Goal: Task Accomplishment & Management: Manage account settings

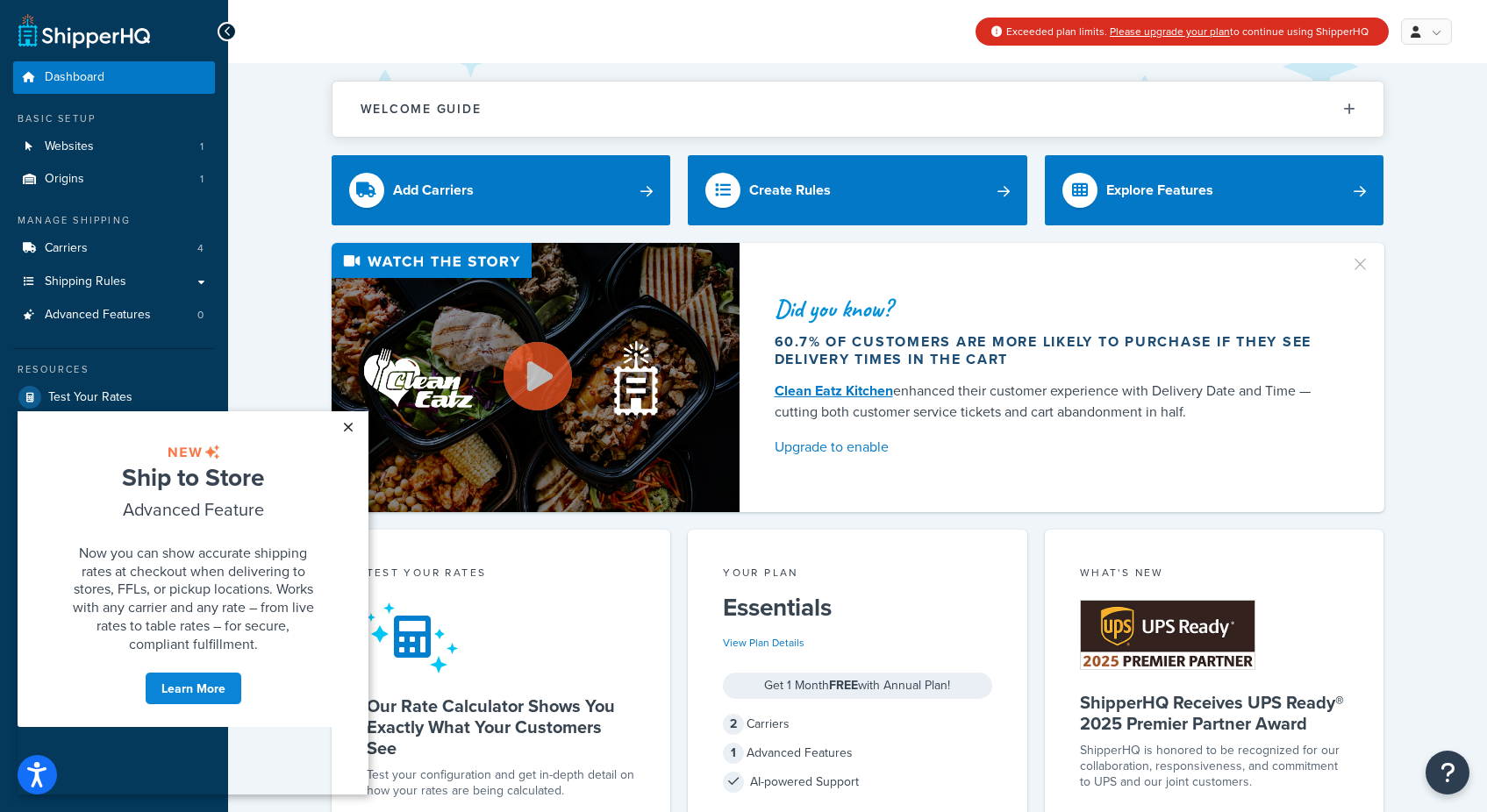
click at [350, 426] on link "×" at bounding box center [348, 427] width 31 height 32
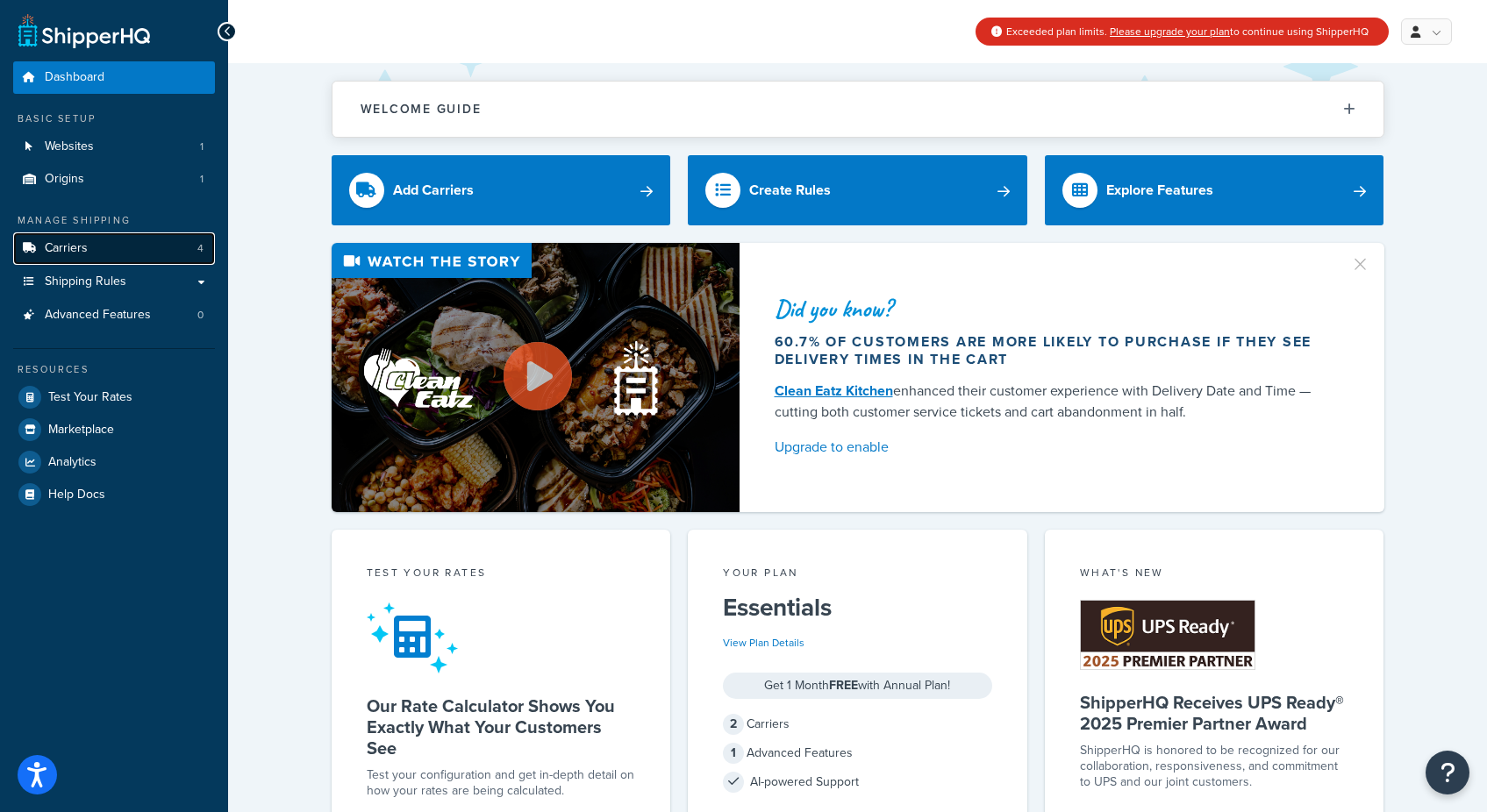
click at [64, 245] on span "Carriers" at bounding box center [66, 249] width 43 height 15
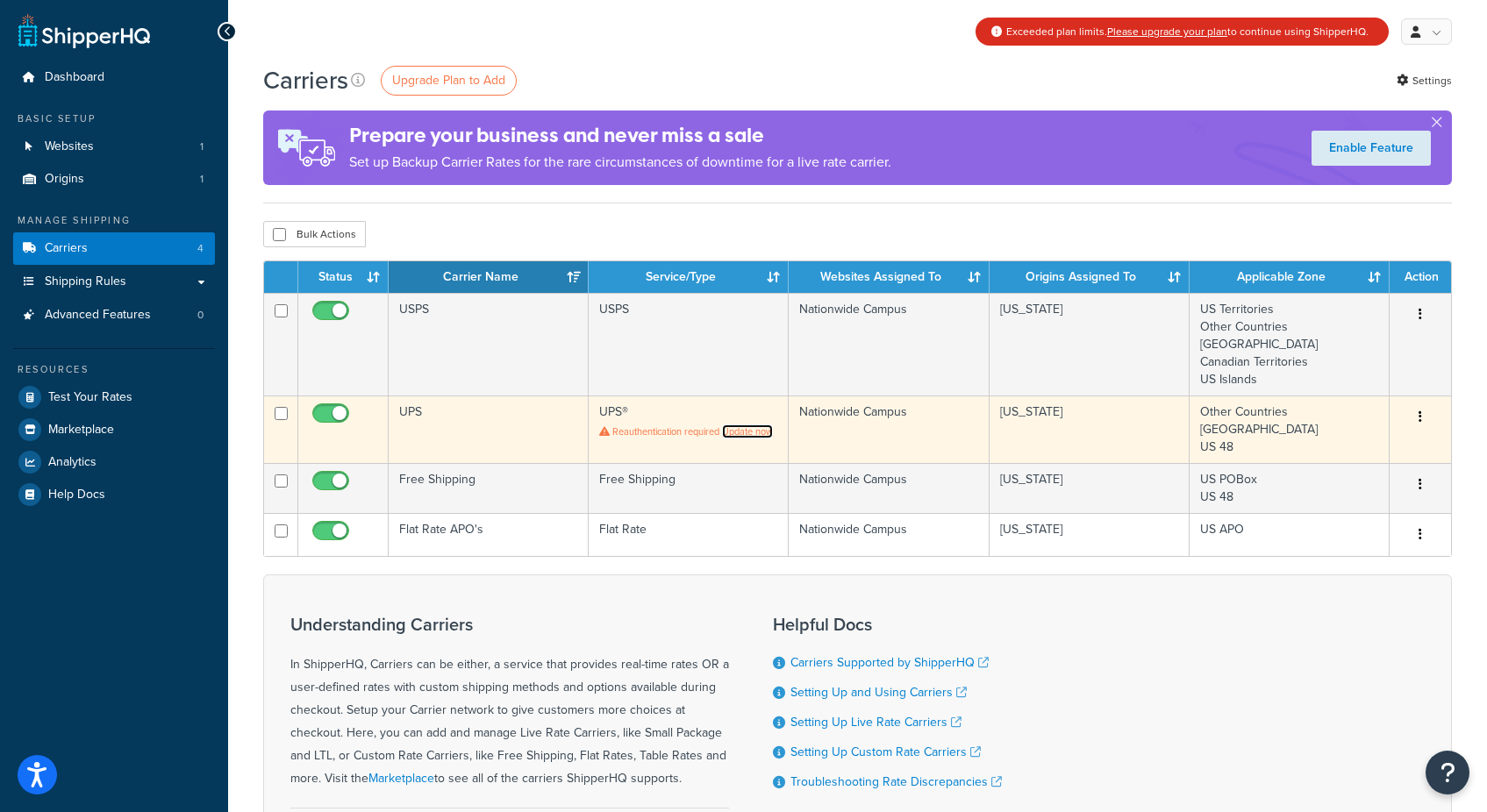
click at [750, 426] on link "Update now" at bounding box center [748, 431] width 51 height 14
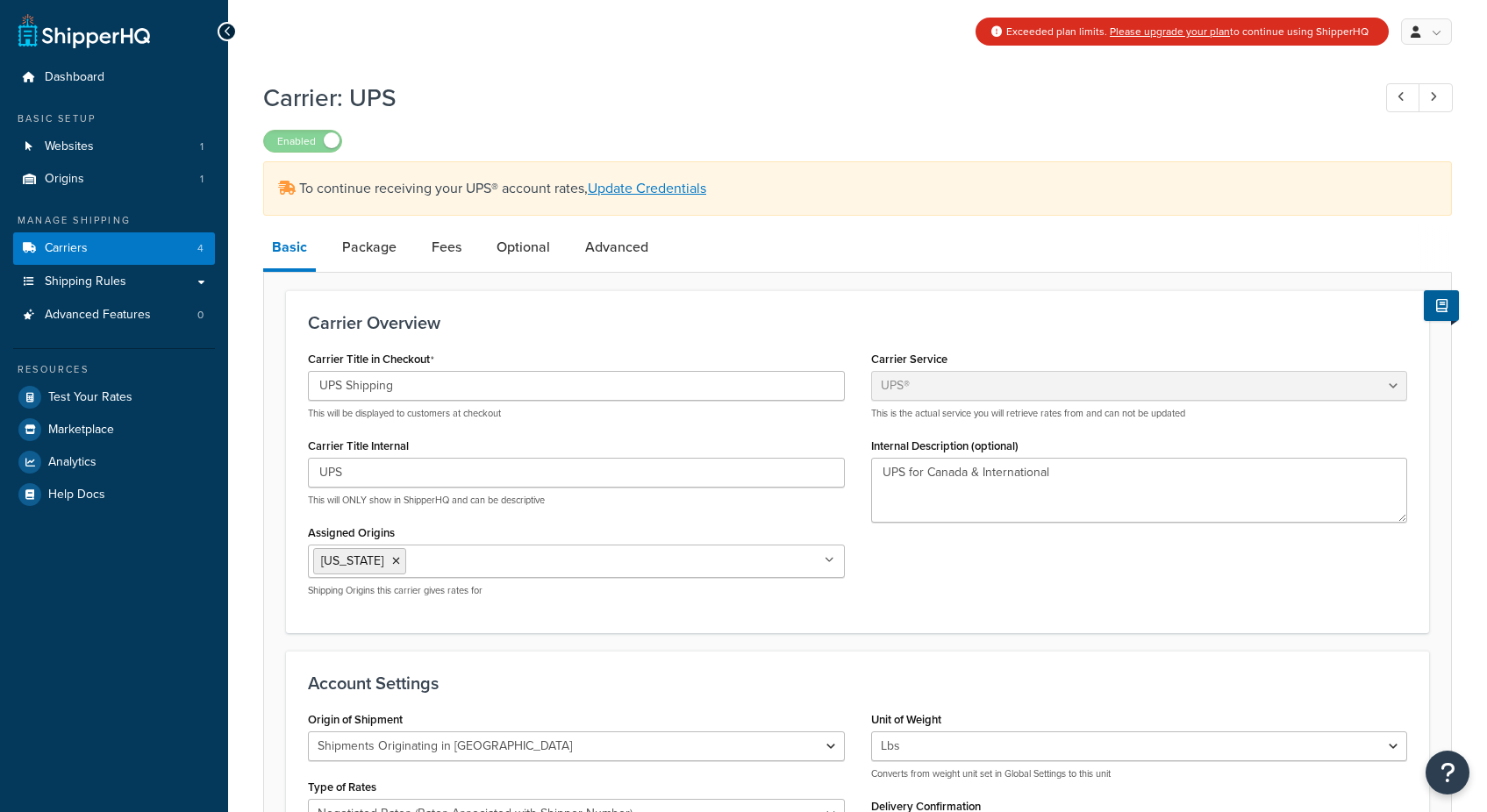
select select "ups"
select select "us"
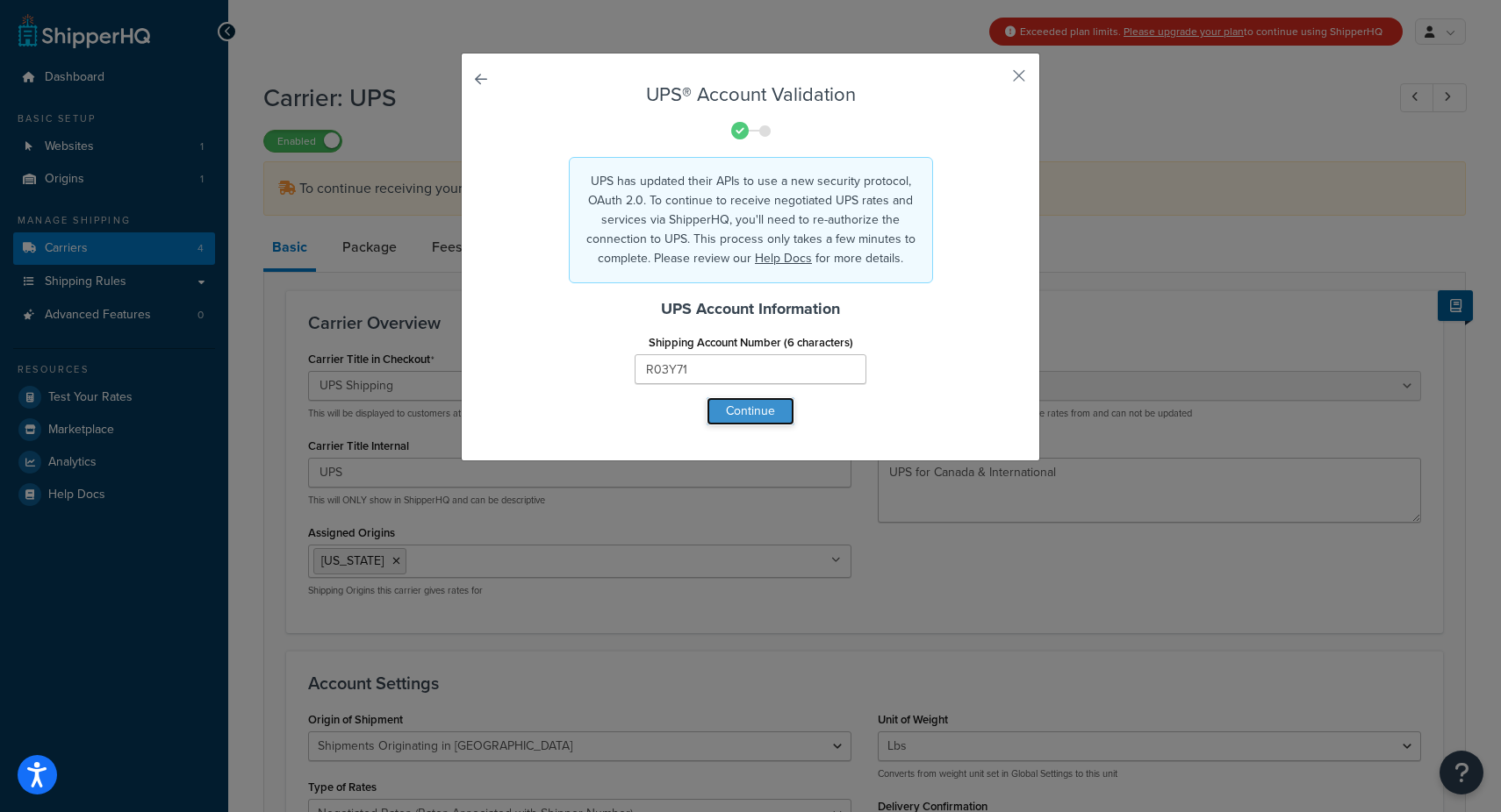
click at [750, 413] on button "Continue" at bounding box center [750, 411] width 88 height 28
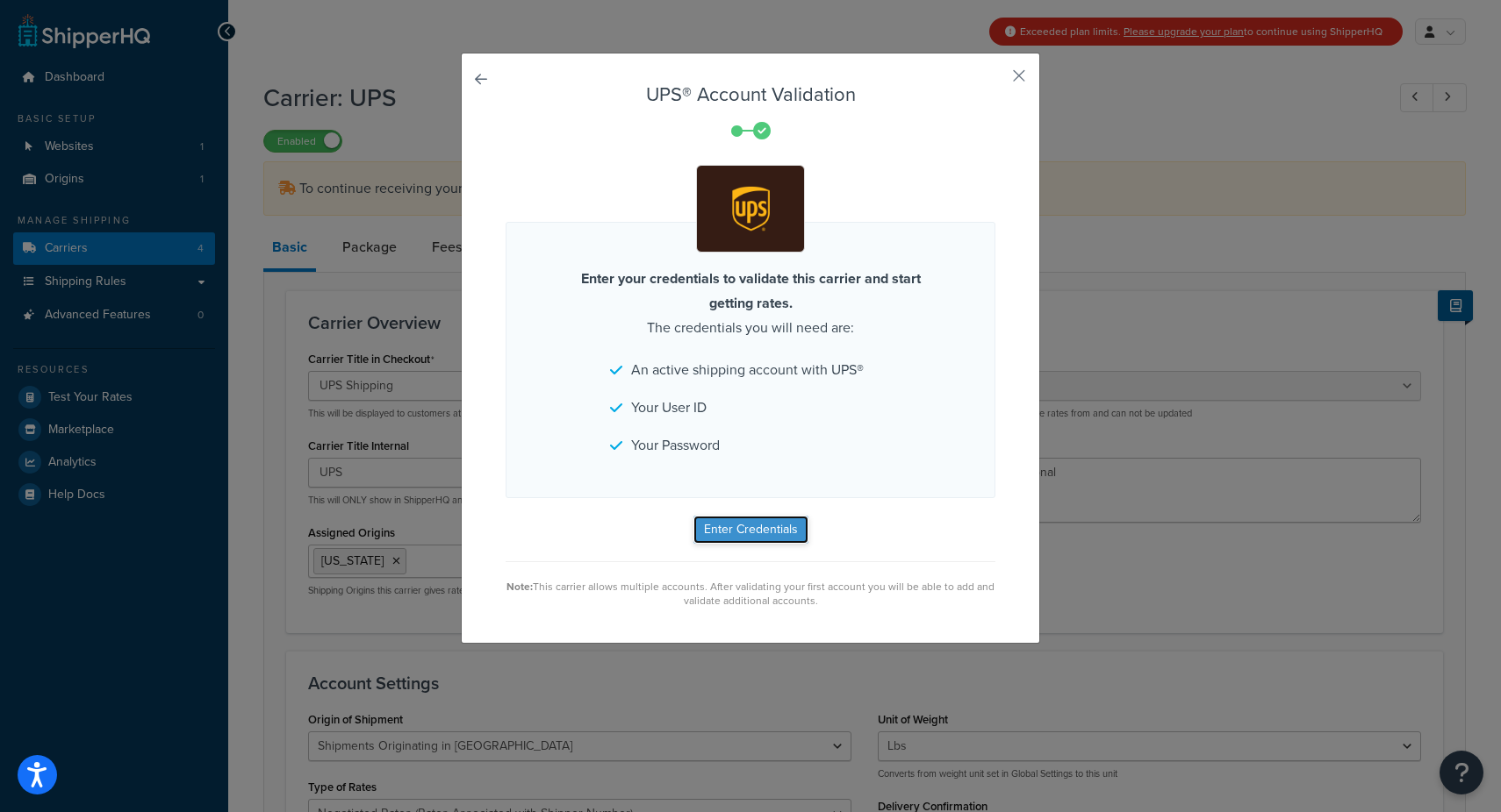
click at [762, 534] on button "Enter Credentials" at bounding box center [751, 529] width 115 height 28
click at [727, 526] on button "Enter Credentials" at bounding box center [751, 529] width 115 height 28
click at [729, 525] on button "Enter Credentials" at bounding box center [751, 529] width 115 height 28
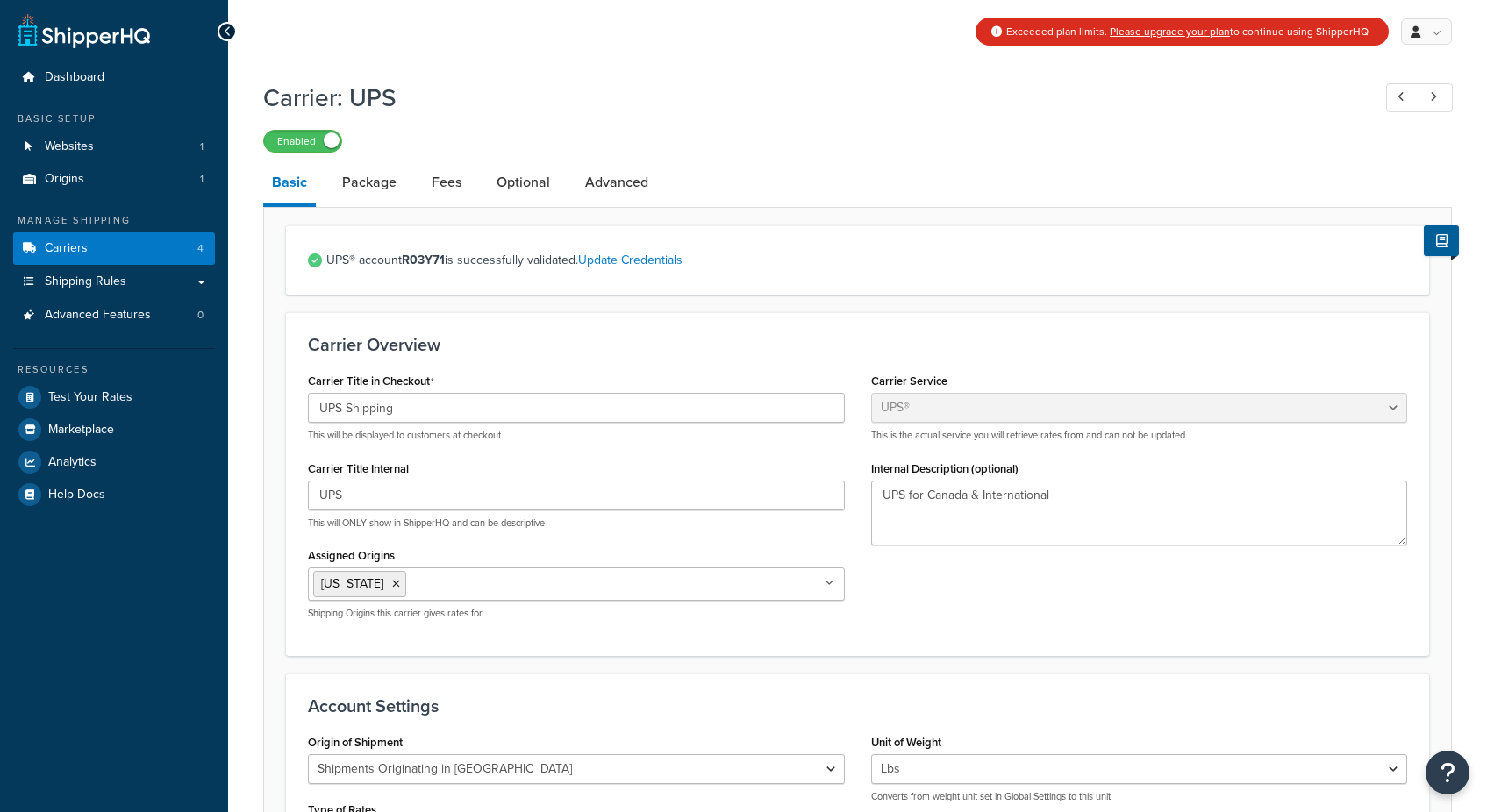
select select "ups"
select select "us"
click at [66, 245] on span "Carriers" at bounding box center [66, 249] width 43 height 15
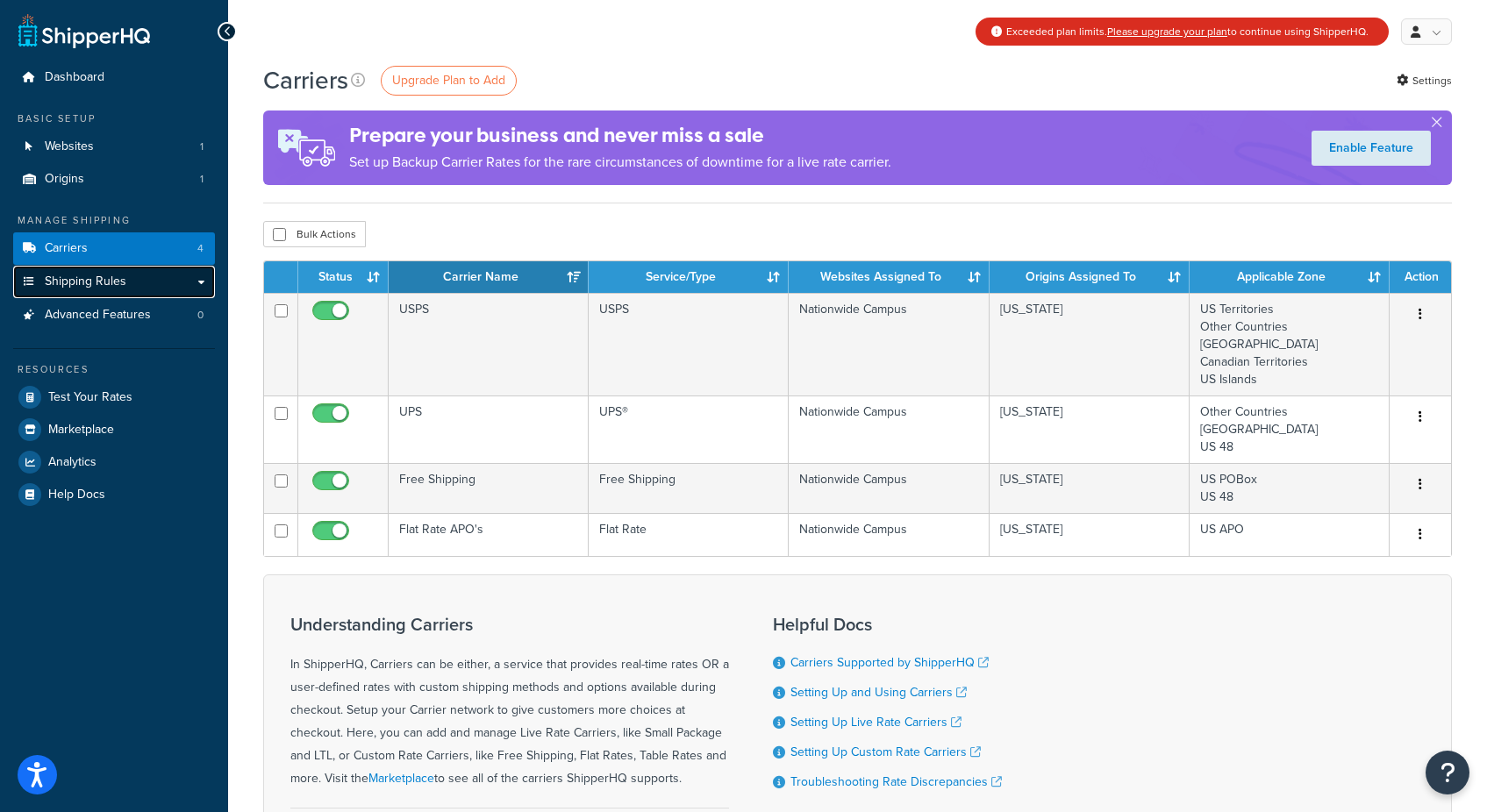
click at [81, 281] on span "Shipping Rules" at bounding box center [85, 282] width 81 height 15
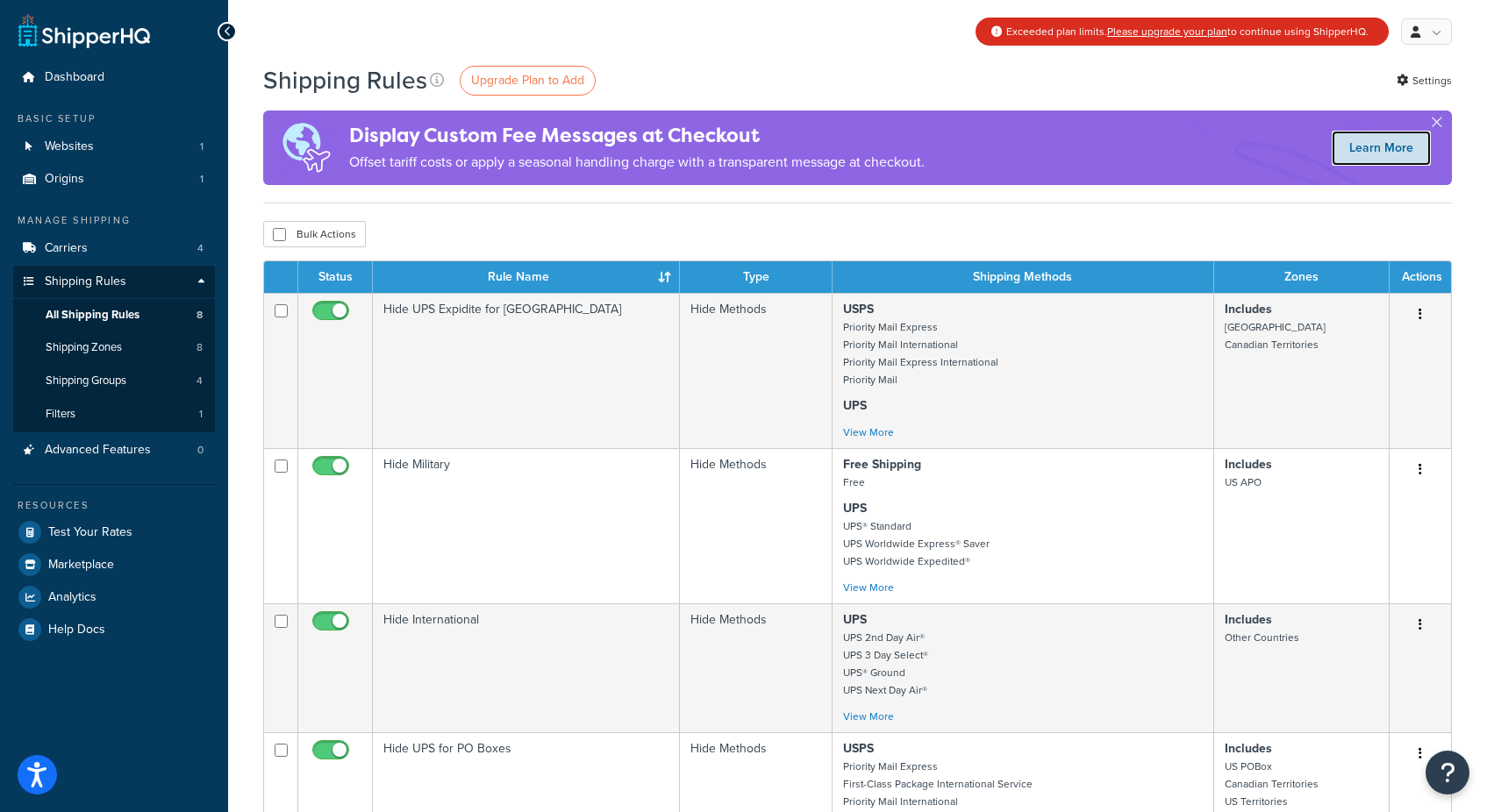
click at [1385, 146] on link "Learn More" at bounding box center [1381, 148] width 99 height 35
